Goal: Task Accomplishment & Management: Manage account settings

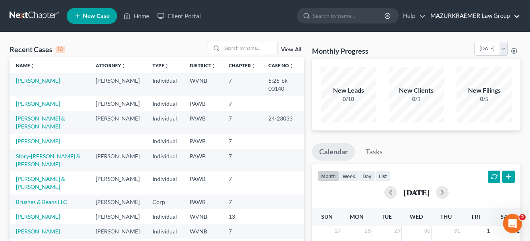
click at [445, 13] on link "MAZURKRAEMER Law Group" at bounding box center [473, 16] width 94 height 14
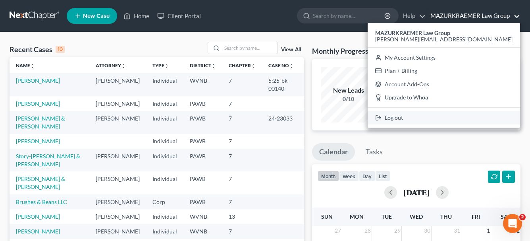
click at [455, 116] on link "Log out" at bounding box center [444, 117] width 152 height 13
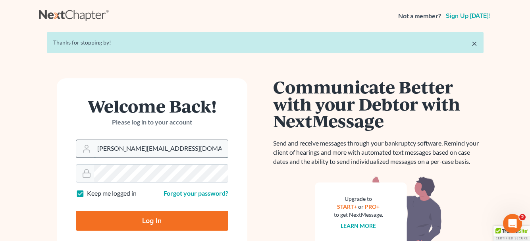
click at [173, 156] on input "[PERSON_NAME][EMAIL_ADDRESS][DOMAIN_NAME]" at bounding box center [161, 148] width 134 height 17
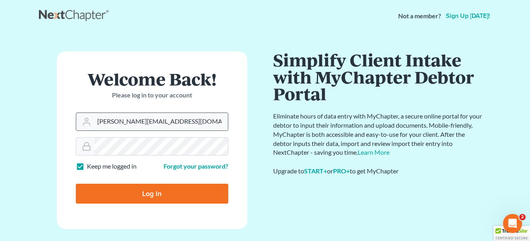
type input "[EMAIL_ADDRESS][DOMAIN_NAME]"
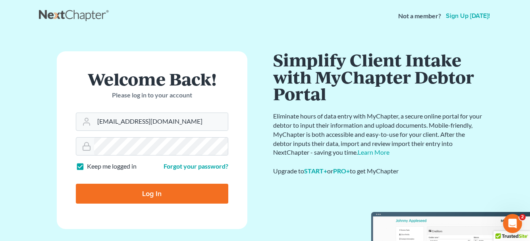
click at [141, 187] on input "Log In" at bounding box center [152, 193] width 152 height 20
type input "Thinking..."
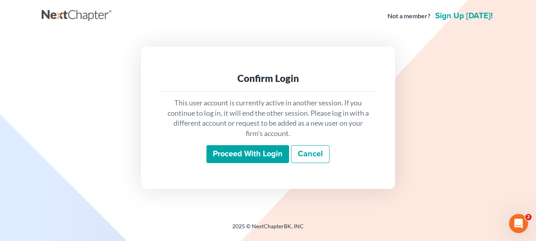
click at [269, 157] on input "Proceed with login" at bounding box center [247, 154] width 83 height 18
